Goal: Information Seeking & Learning: Stay updated

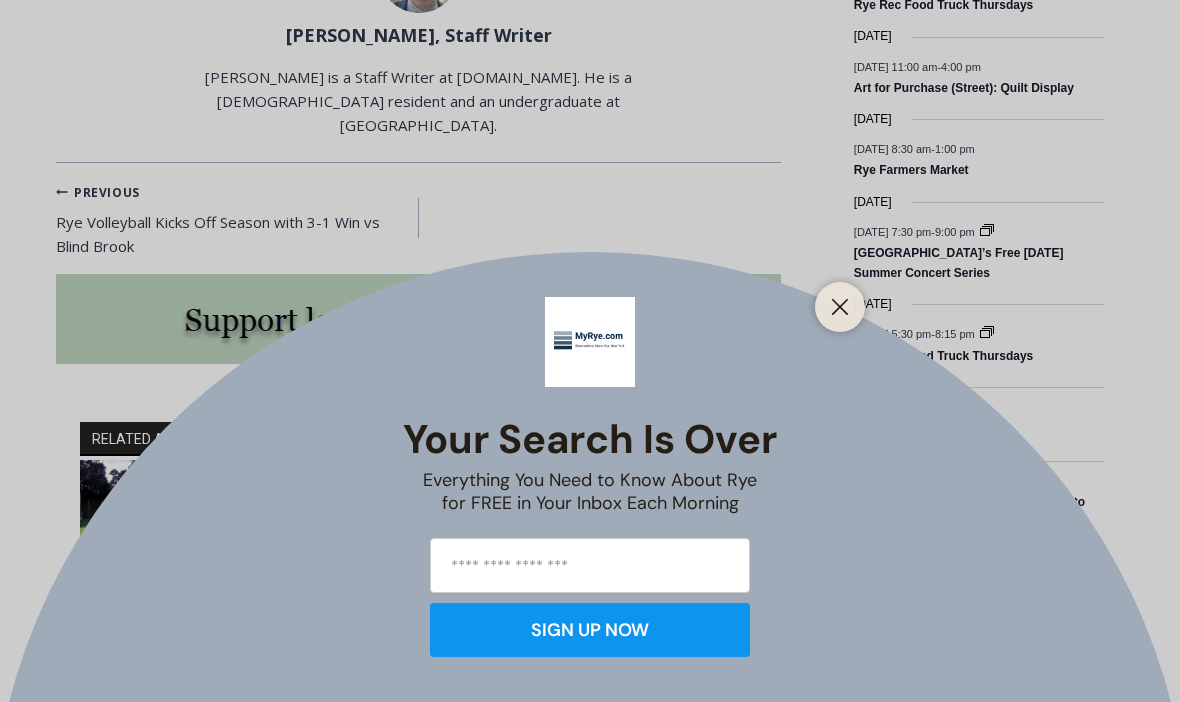
scroll to position [2578, 0]
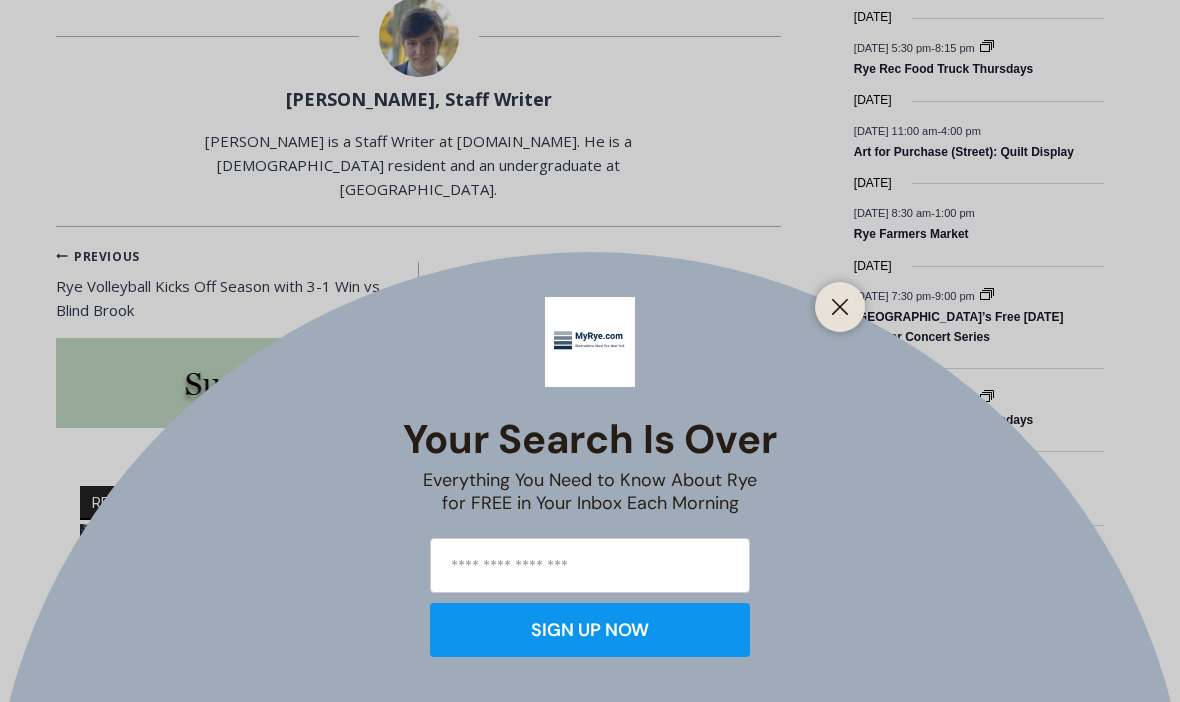
click at [859, 299] on div at bounding box center [840, 307] width 50 height 50
click at [846, 306] on icon "Close" at bounding box center [840, 307] width 18 height 18
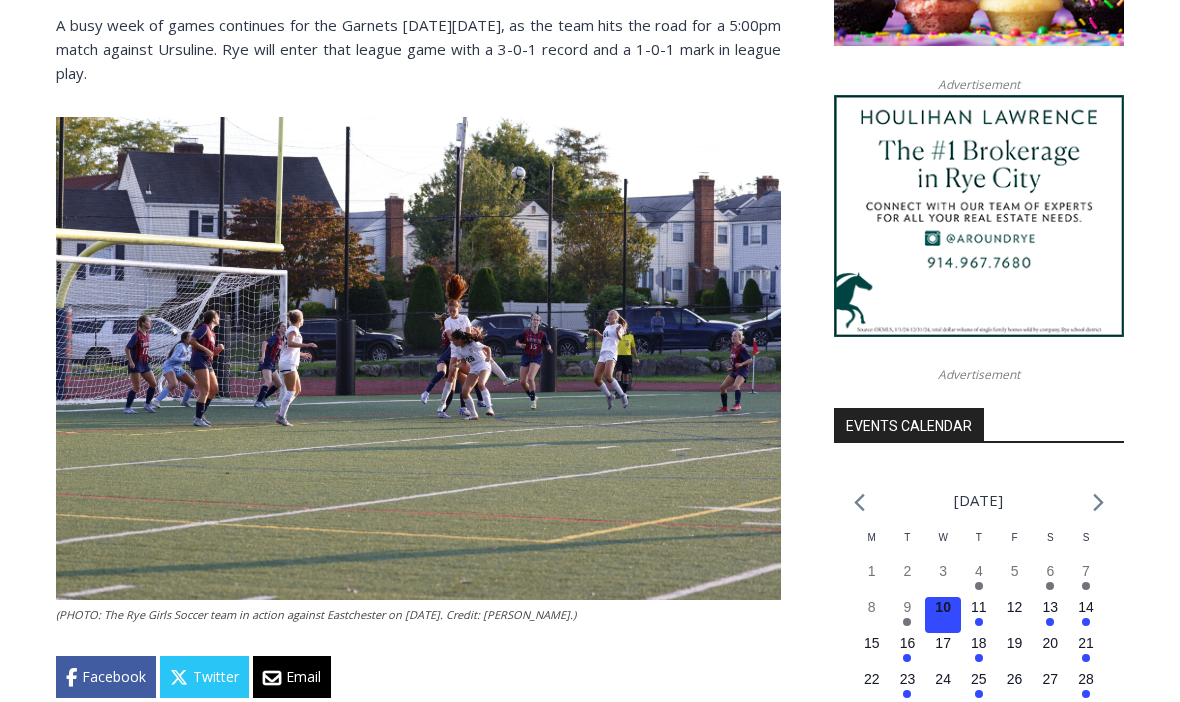
scroll to position [1822, 0]
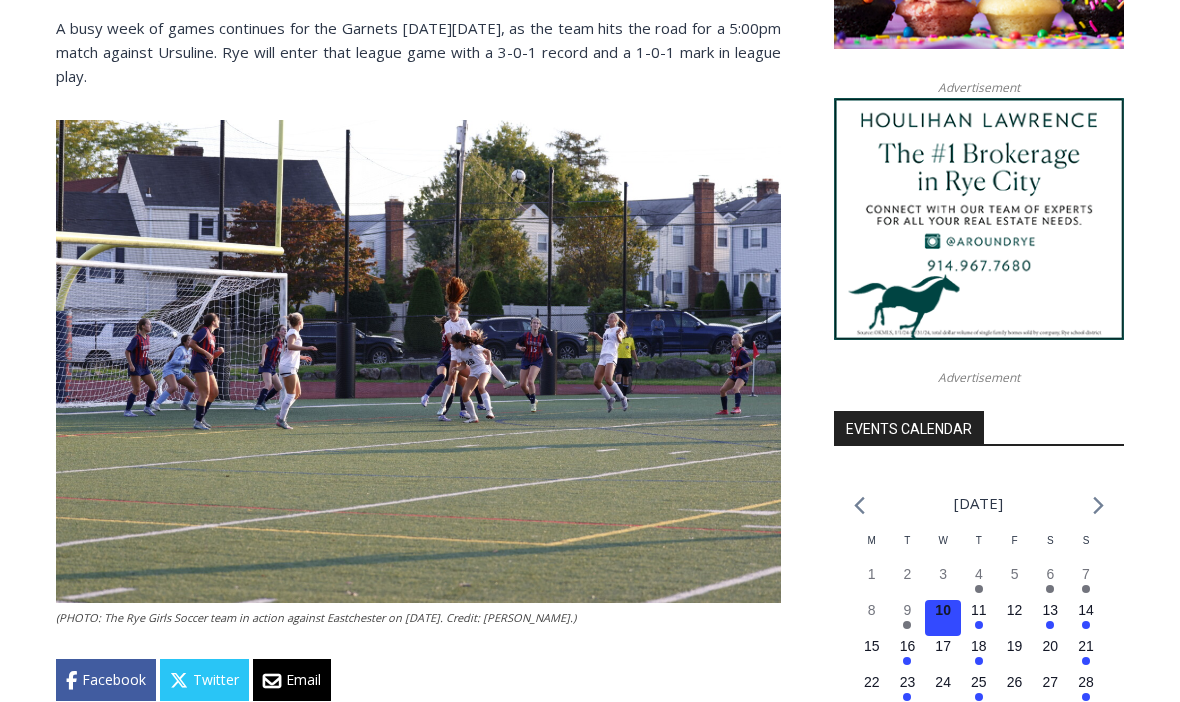
click at [1045, 113] on broadstreet-zone "Advertisement" at bounding box center [979, 212] width 290 height 268
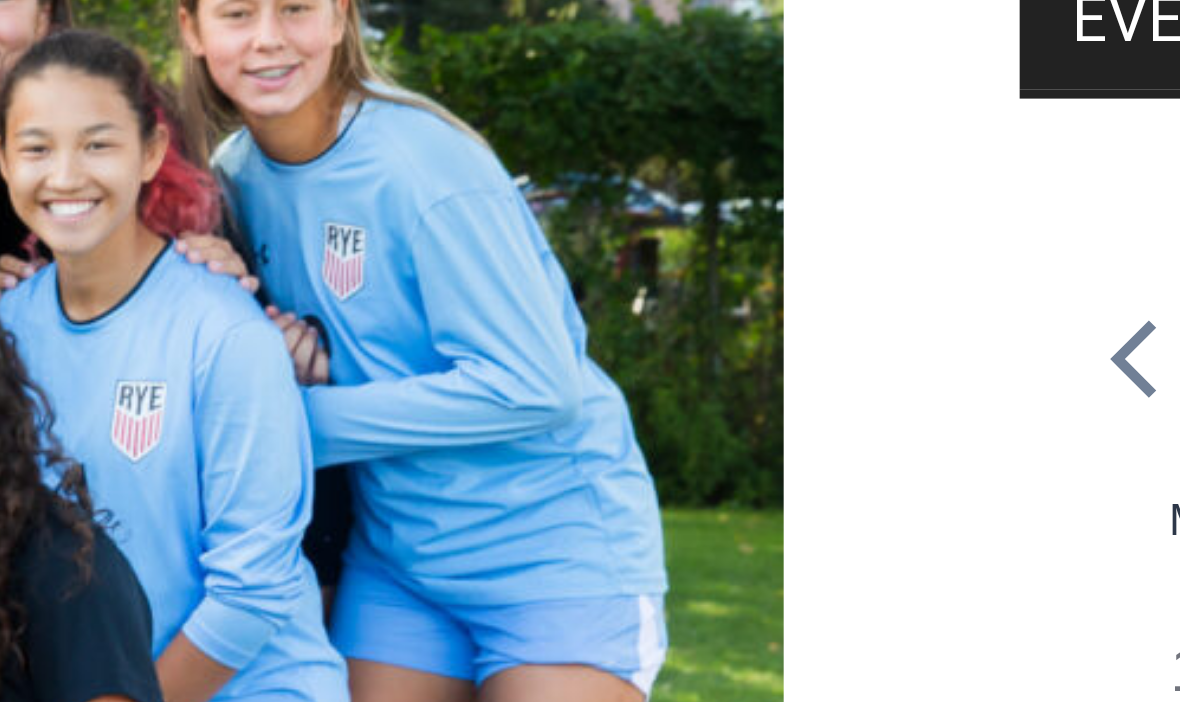
scroll to position [0, 0]
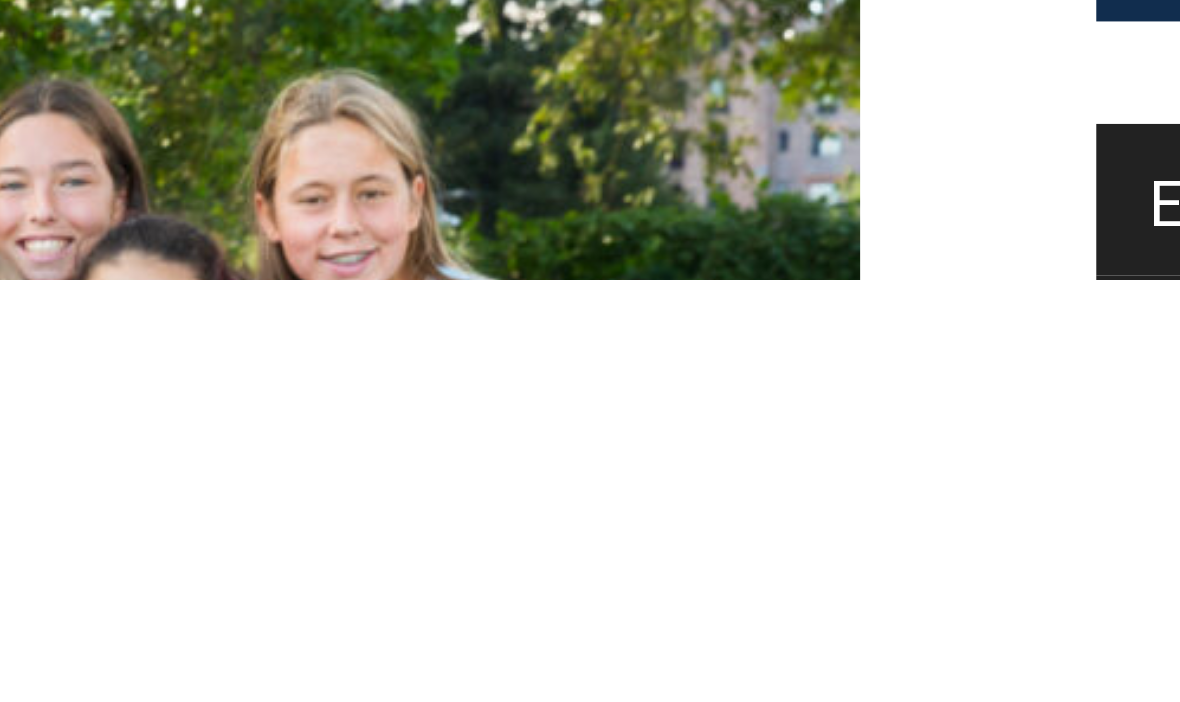
scroll to position [577, 0]
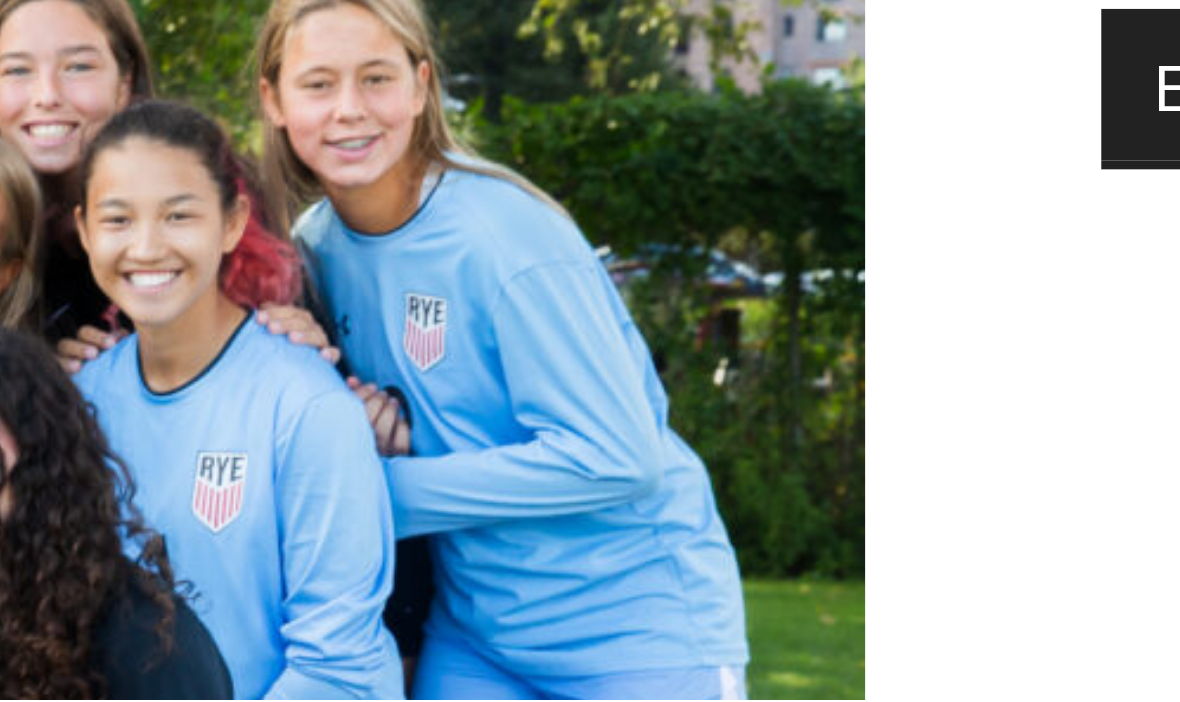
scroll to position [603, 0]
